Goal: Task Accomplishment & Management: Manage account settings

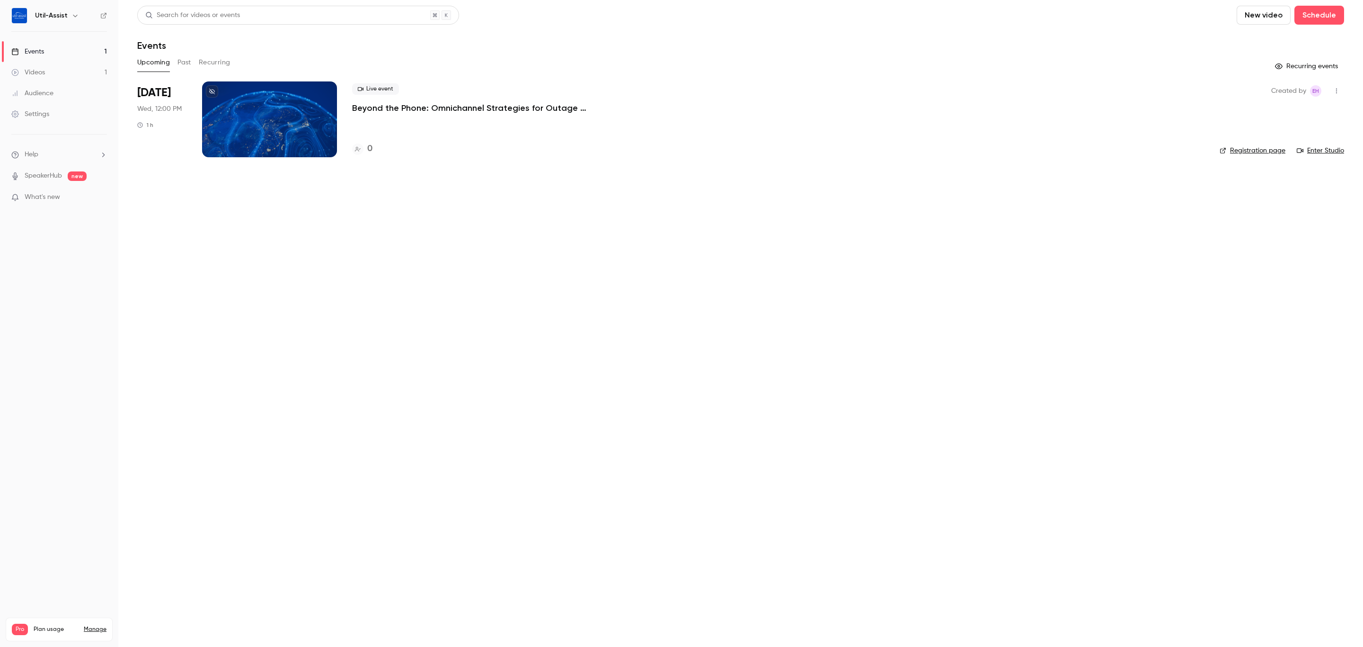
click at [50, 258] on nav "Util-Assist Events 1 Videos 1 Audience Settings Help SpeakerHub new What's new …" at bounding box center [59, 323] width 118 height 647
click at [34, 117] on div "Settings" at bounding box center [30, 113] width 38 height 9
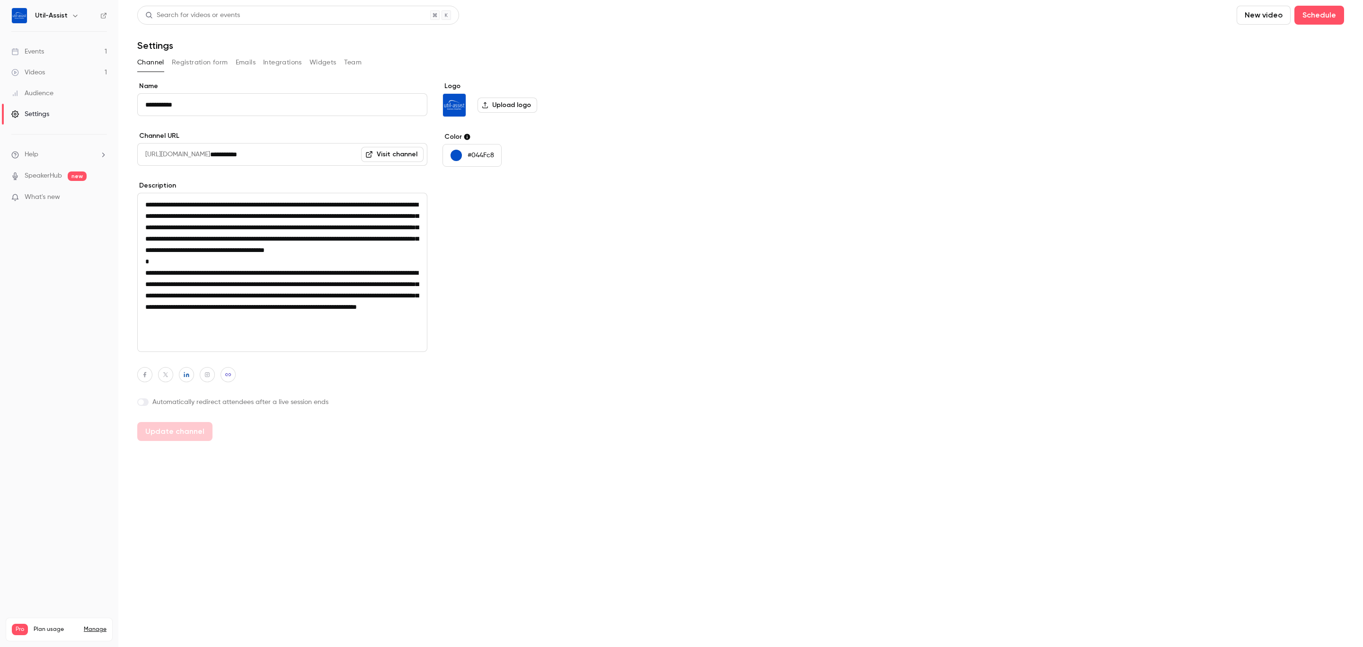
click at [356, 59] on button "Team" at bounding box center [353, 62] width 18 height 15
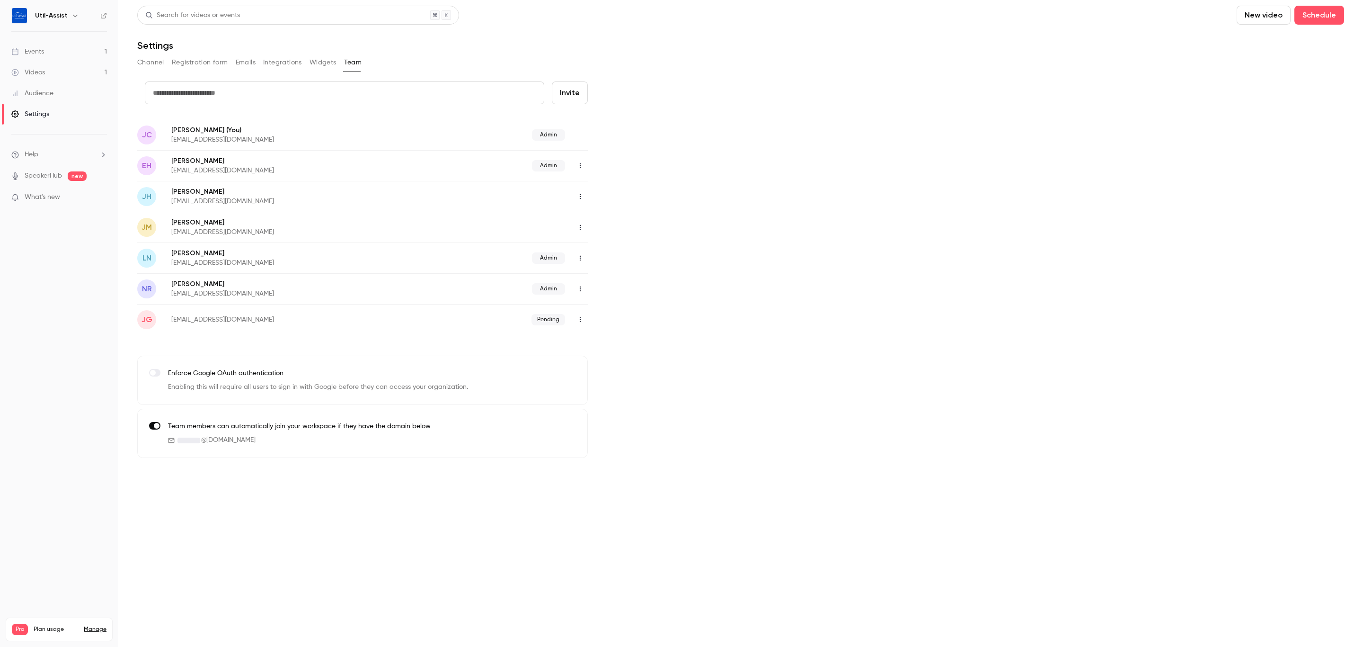
click at [584, 226] on icon "button" at bounding box center [581, 227] width 8 height 7
click at [601, 248] on div "Assign admin role" at bounding box center [632, 251] width 72 height 9
click at [579, 321] on icon "button" at bounding box center [581, 319] width 8 height 7
click at [747, 259] on div at bounding box center [681, 323] width 1363 height 647
drag, startPoint x: 326, startPoint y: 61, endPoint x: 322, endPoint y: 65, distance: 5.4
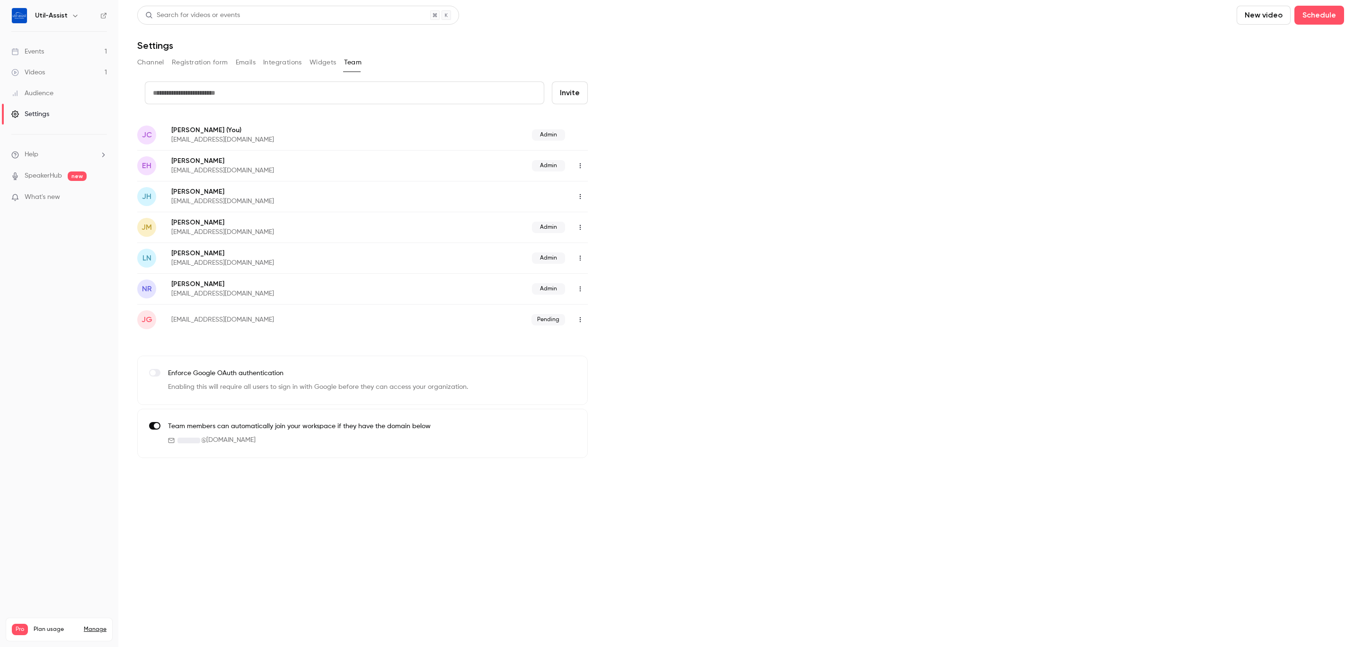
click at [326, 61] on button "Widgets" at bounding box center [323, 62] width 27 height 15
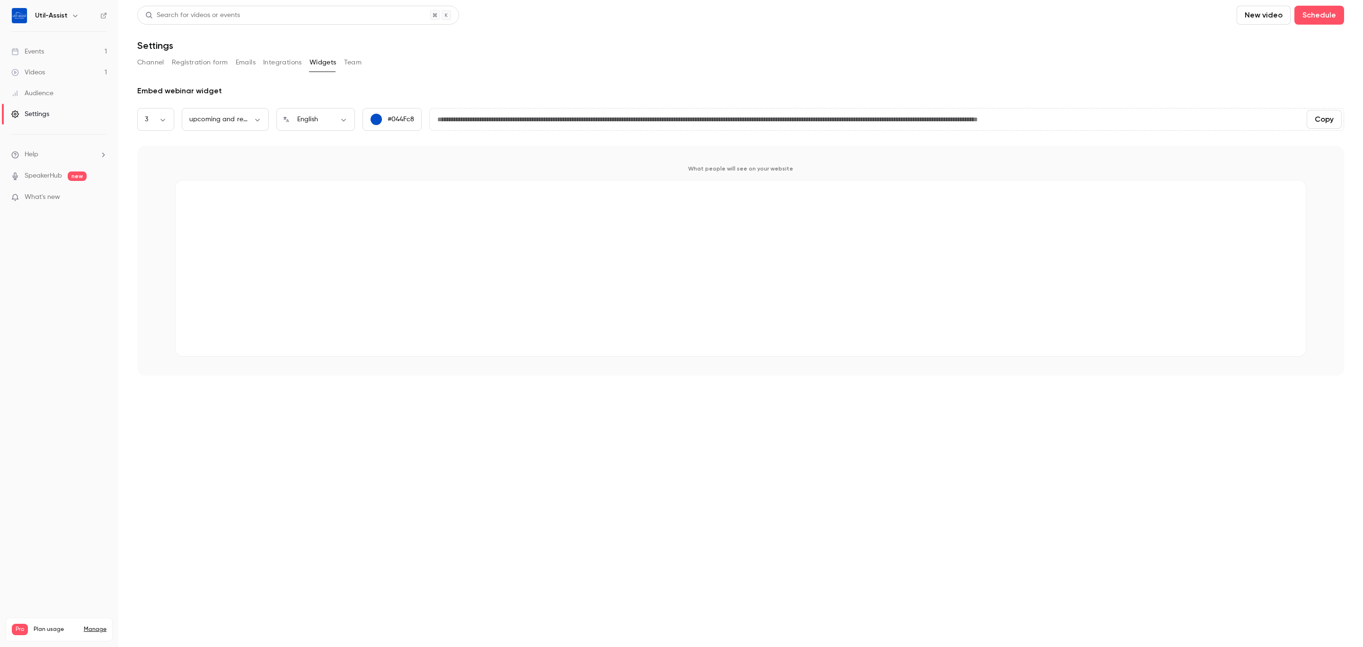
click at [283, 65] on button "Integrations" at bounding box center [282, 62] width 39 height 15
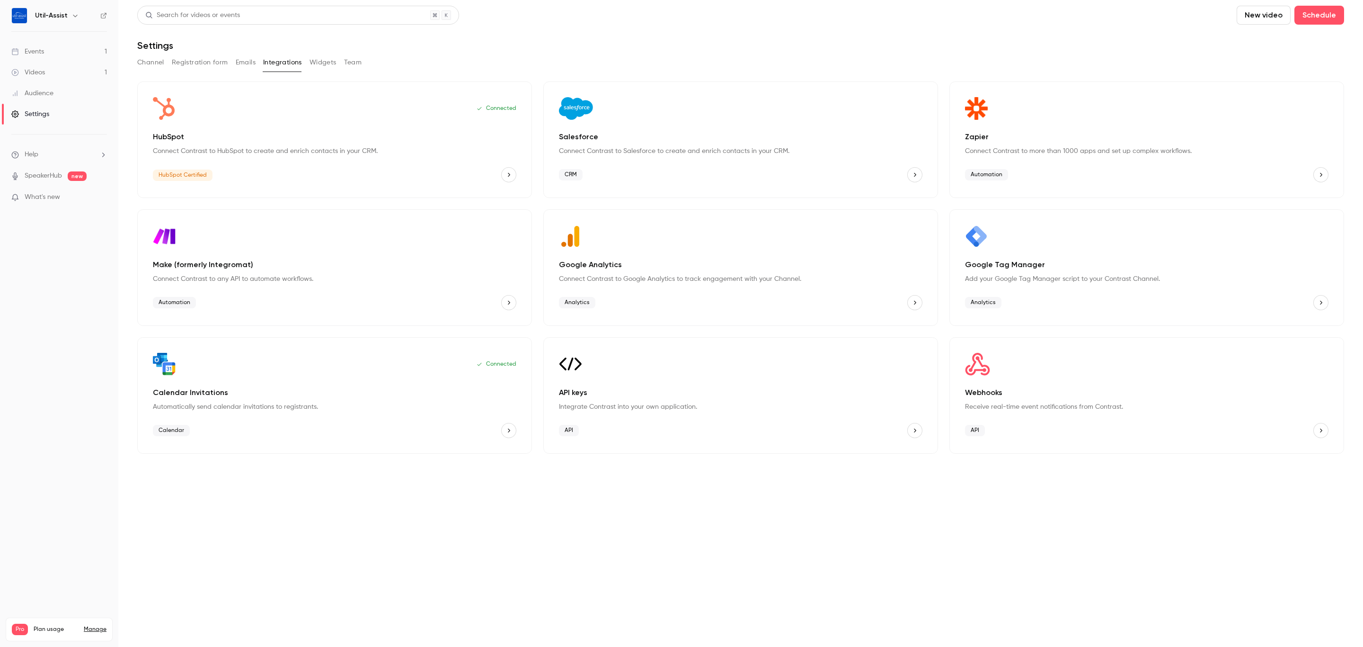
click at [348, 65] on button "Team" at bounding box center [353, 62] width 18 height 15
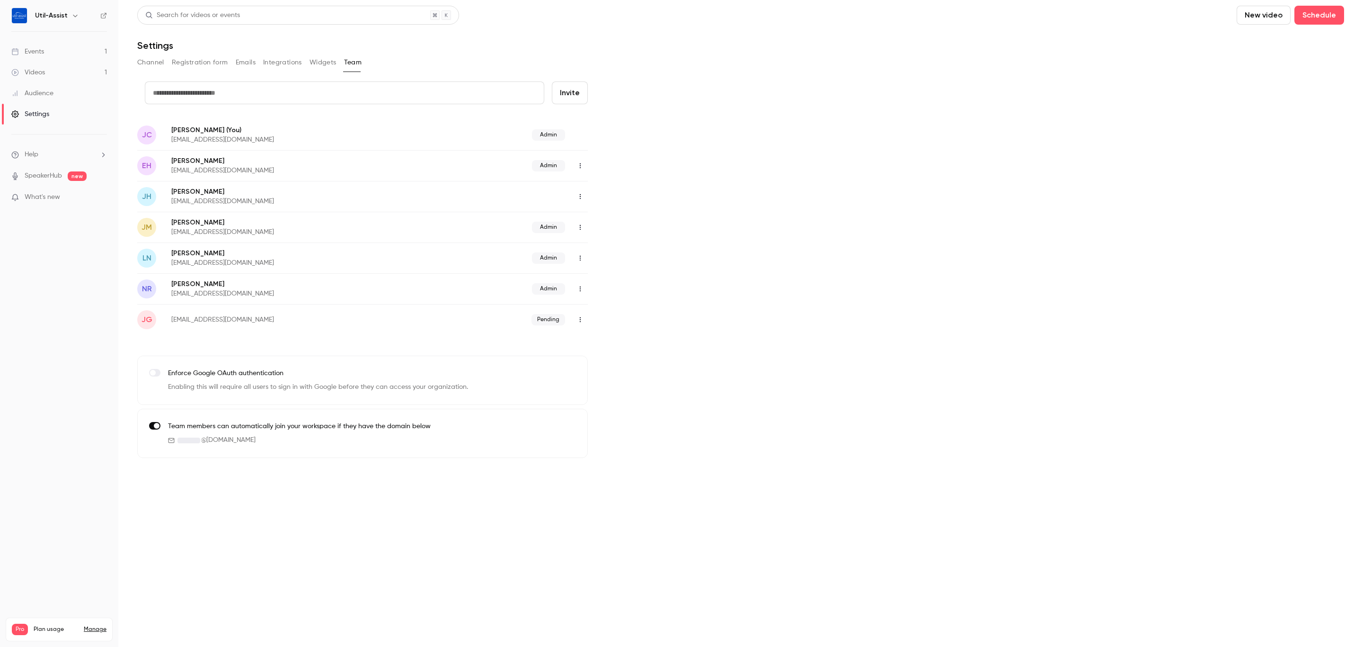
click at [324, 64] on button "Widgets" at bounding box center [323, 62] width 27 height 15
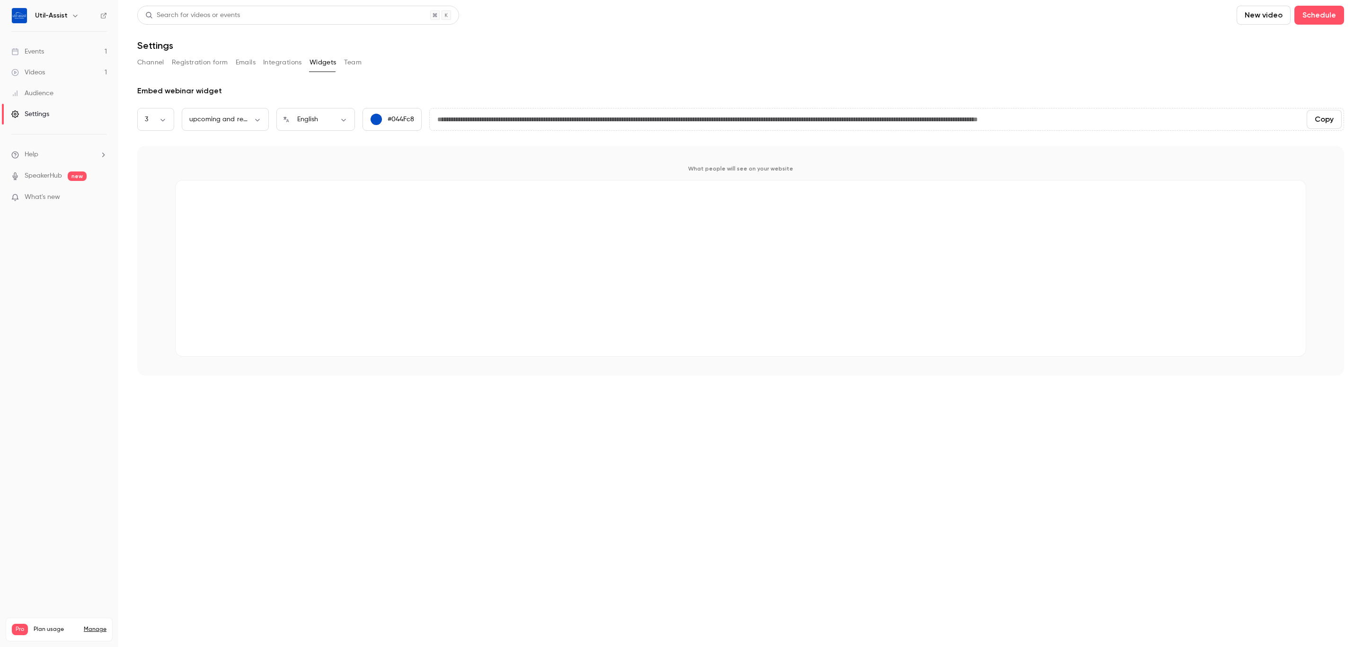
click at [277, 57] on button "Integrations" at bounding box center [282, 62] width 39 height 15
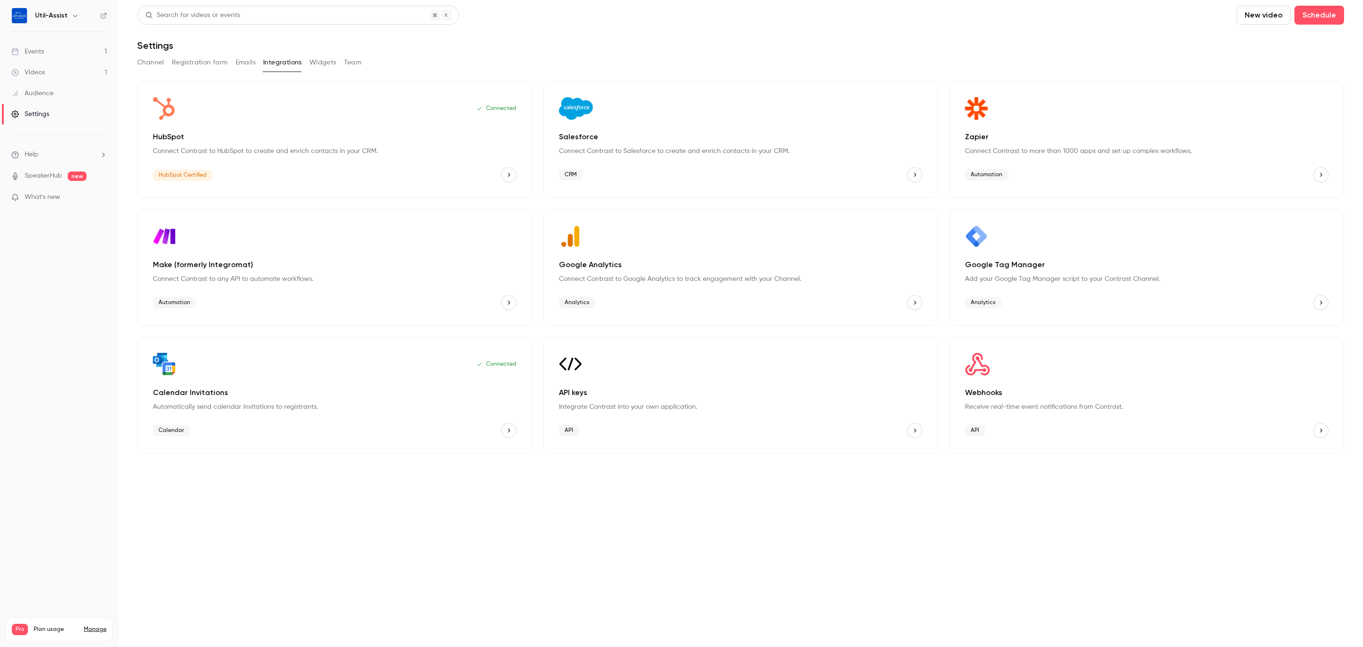
click at [249, 64] on button "Emails" at bounding box center [246, 62] width 20 height 15
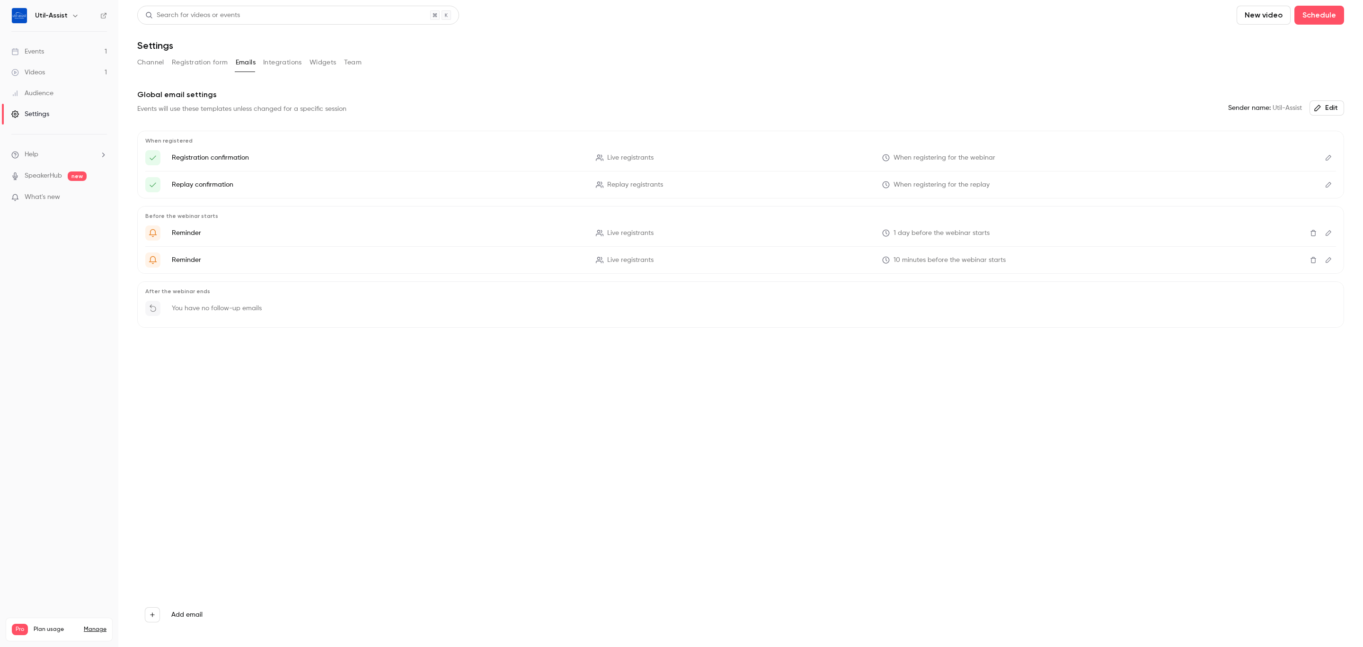
click at [188, 60] on button "Registration form" at bounding box center [200, 62] width 56 height 15
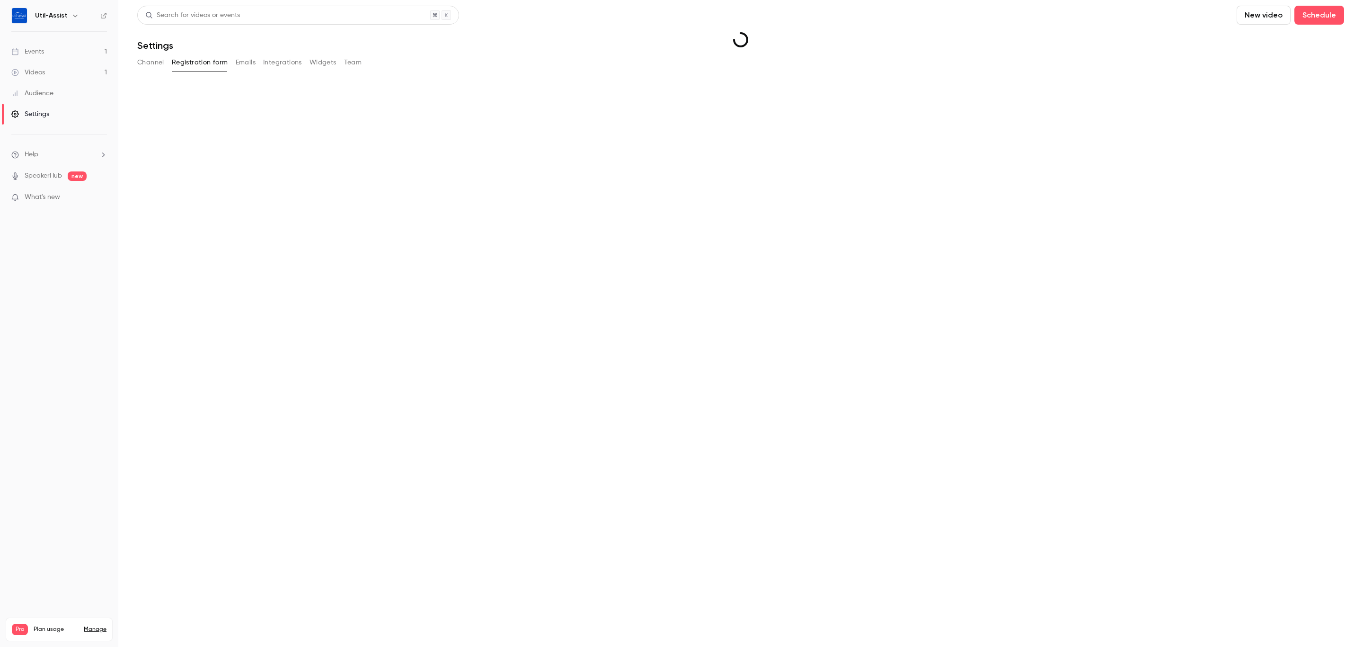
click at [152, 63] on button "Channel" at bounding box center [150, 62] width 27 height 15
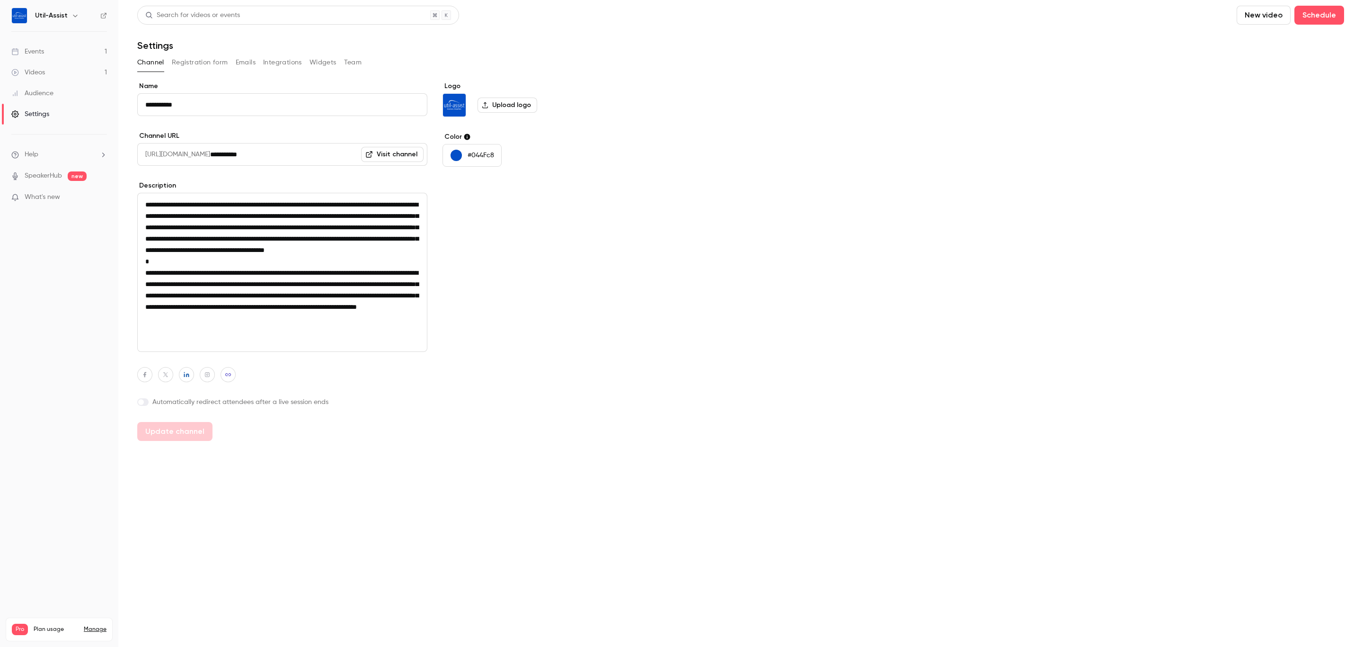
click at [188, 60] on button "Registration form" at bounding box center [200, 62] width 56 height 15
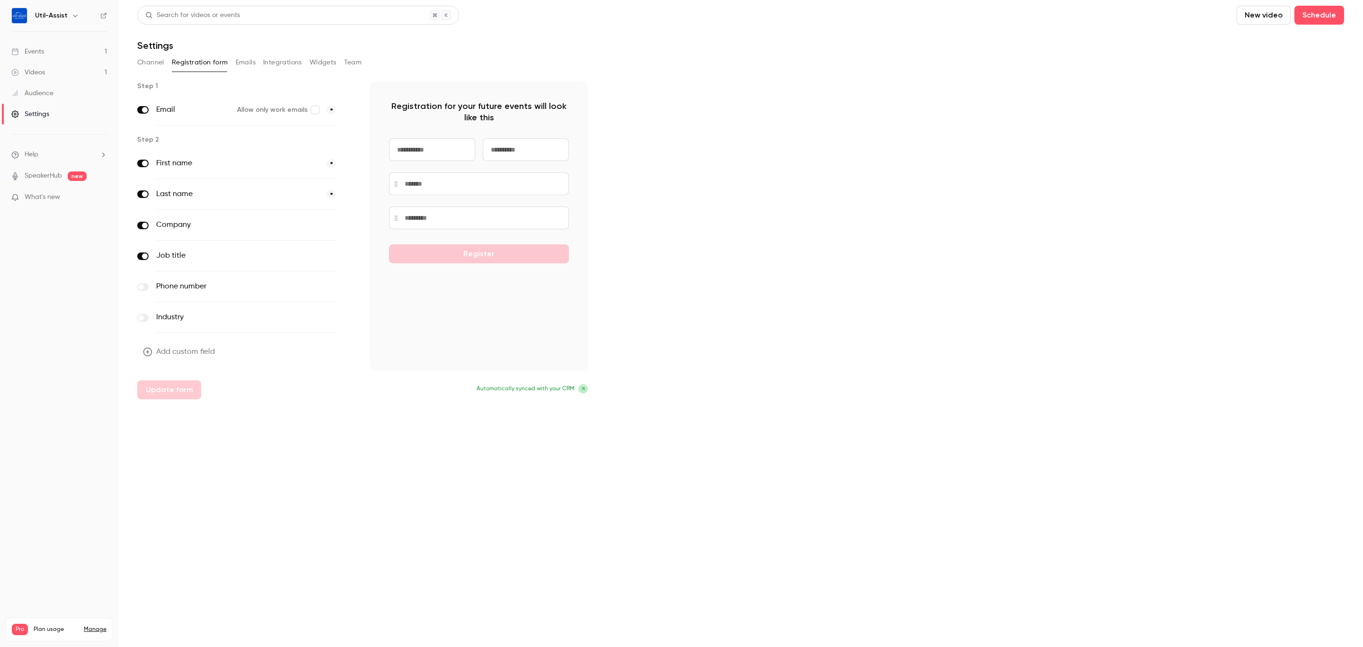
click at [748, 175] on div "Step 1 Email Allow only work emails * Step 2 First name * Last name * Company o…" at bounding box center [740, 240] width 1207 height 318
click at [352, 53] on div "Search for videos or events New video Schedule Settings Channel Registration fo…" at bounding box center [740, 202] width 1207 height 393
click at [348, 64] on button "Team" at bounding box center [353, 62] width 18 height 15
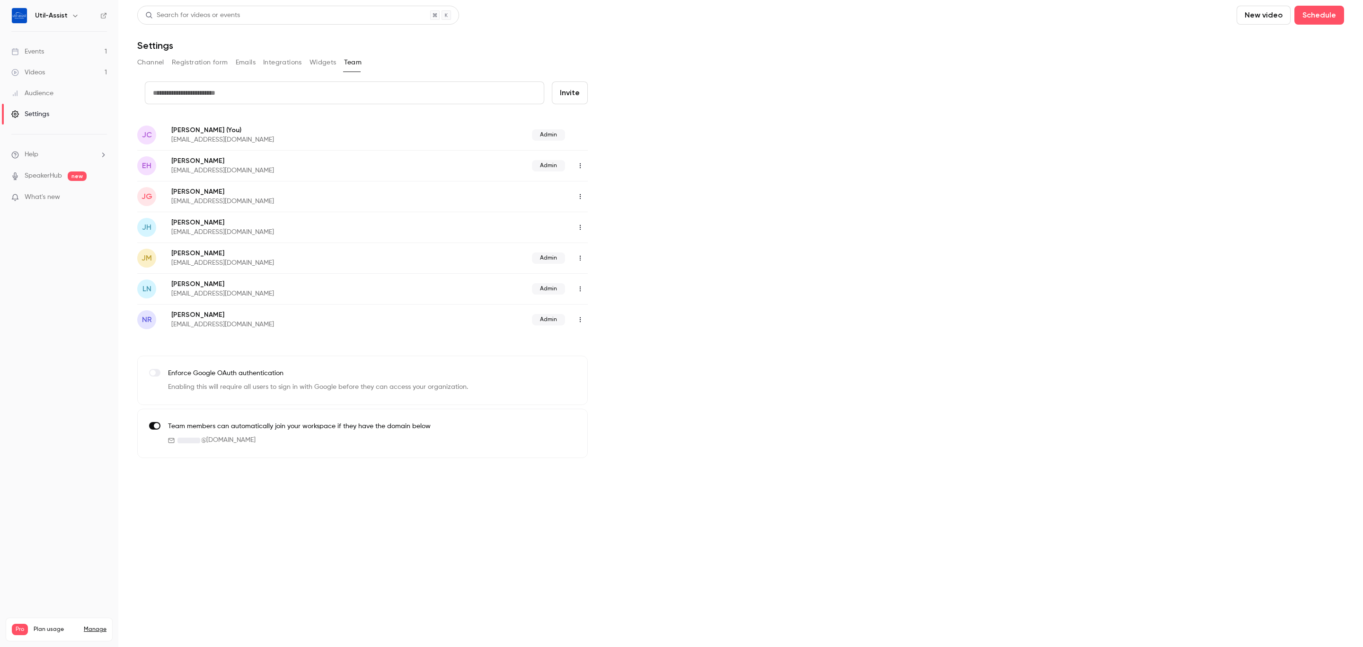
click at [322, 61] on button "Widgets" at bounding box center [323, 62] width 27 height 15
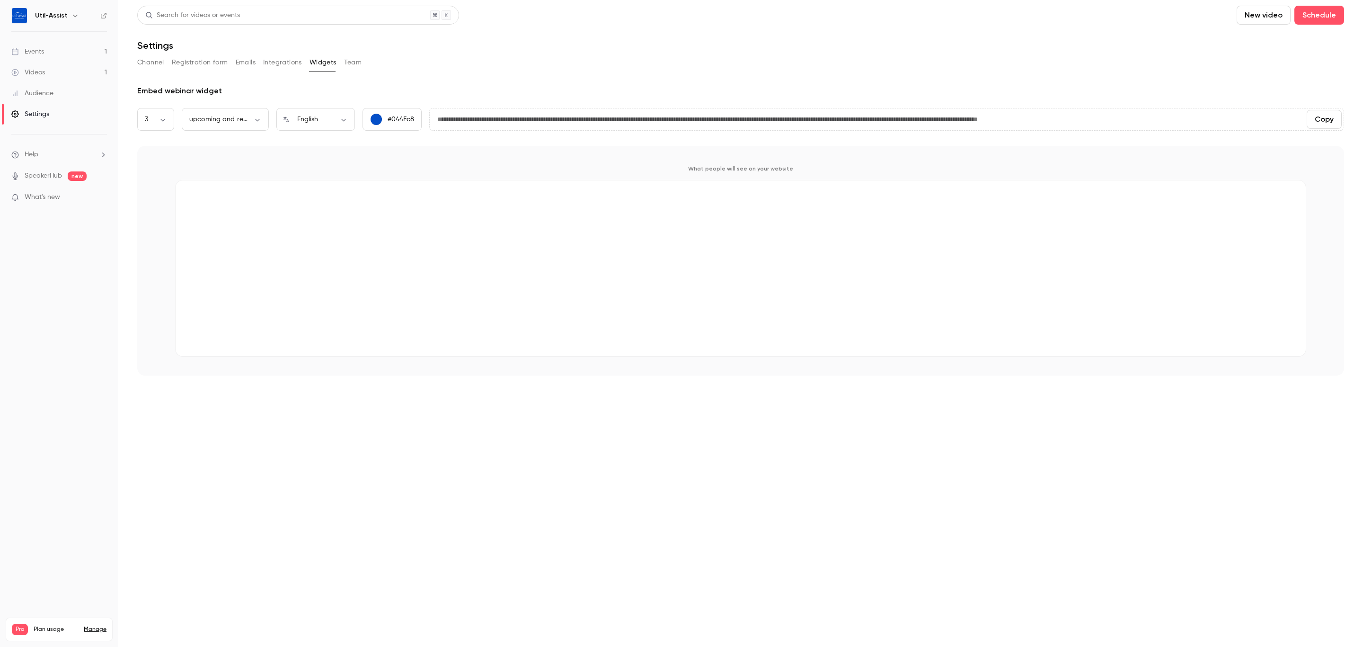
click at [290, 63] on button "Integrations" at bounding box center [282, 62] width 39 height 15
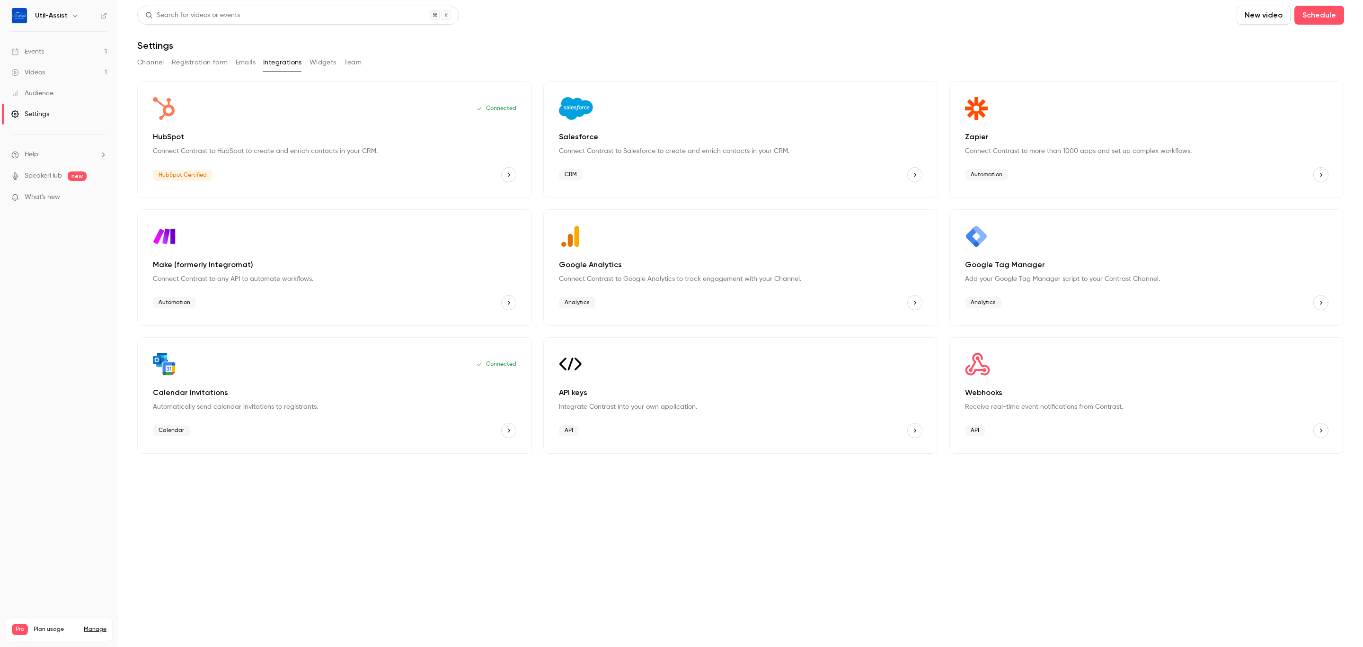
drag, startPoint x: 315, startPoint y: 62, endPoint x: 353, endPoint y: 74, distance: 39.5
click at [312, 62] on button "Widgets" at bounding box center [323, 62] width 27 height 15
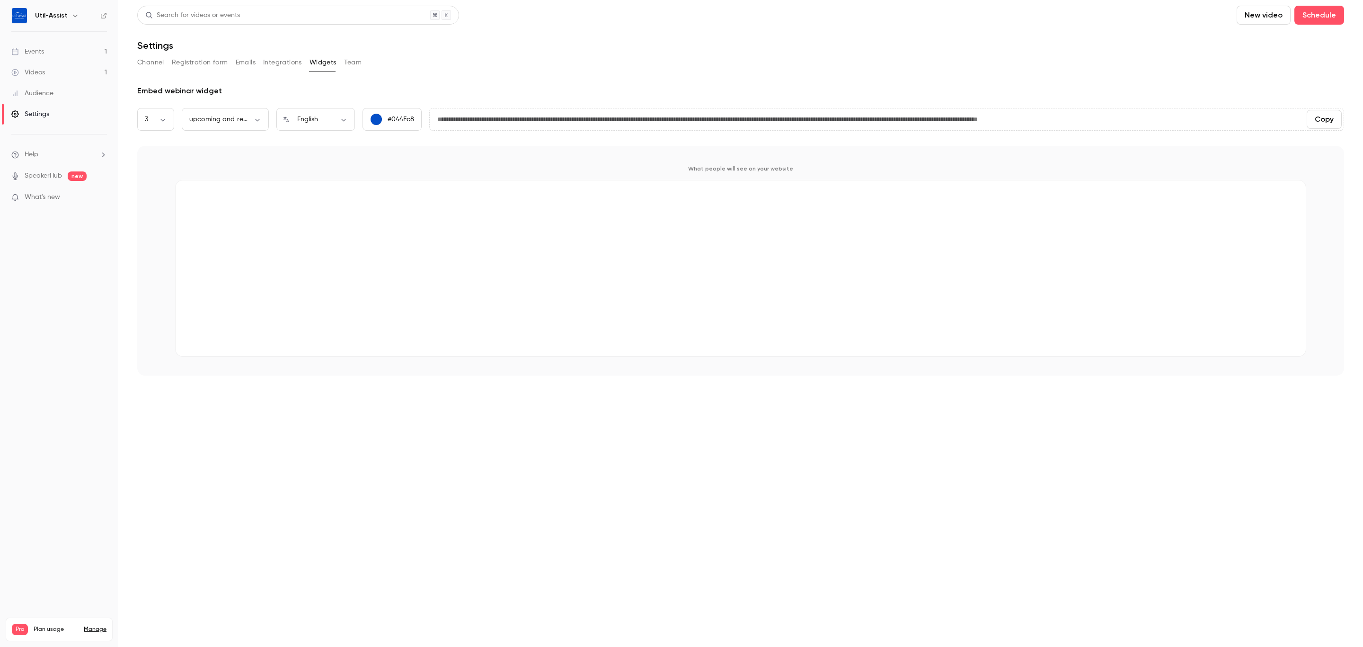
click at [356, 60] on button "Team" at bounding box center [353, 62] width 18 height 15
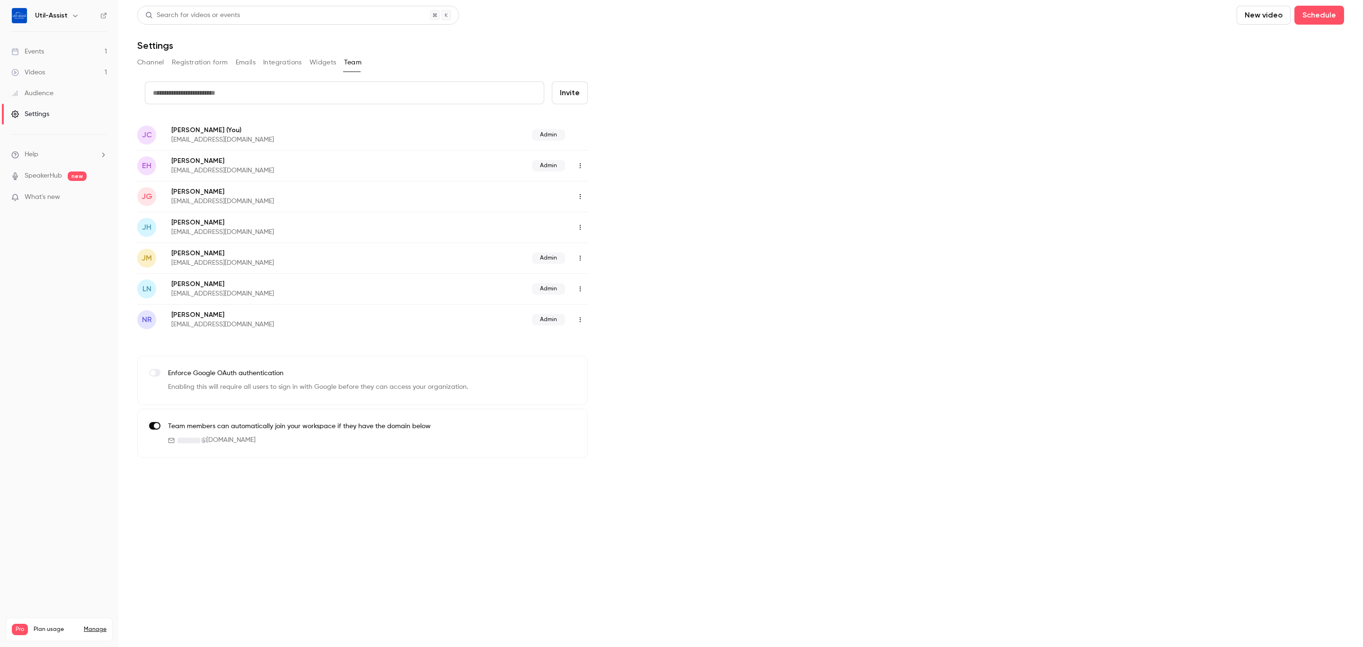
click at [51, 48] on link "Events 1" at bounding box center [59, 51] width 118 height 21
